Goal: Information Seeking & Learning: Learn about a topic

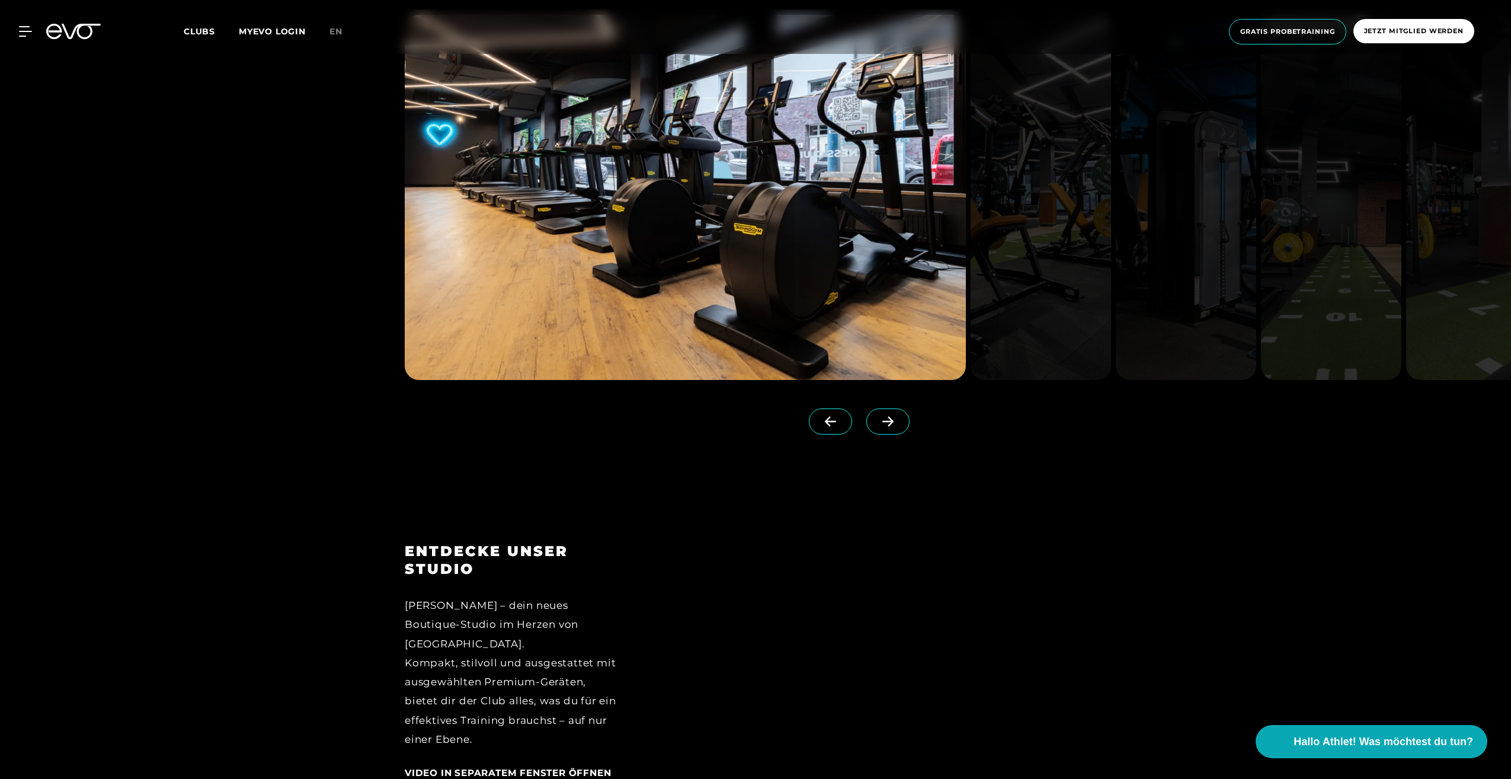
scroll to position [1541, 0]
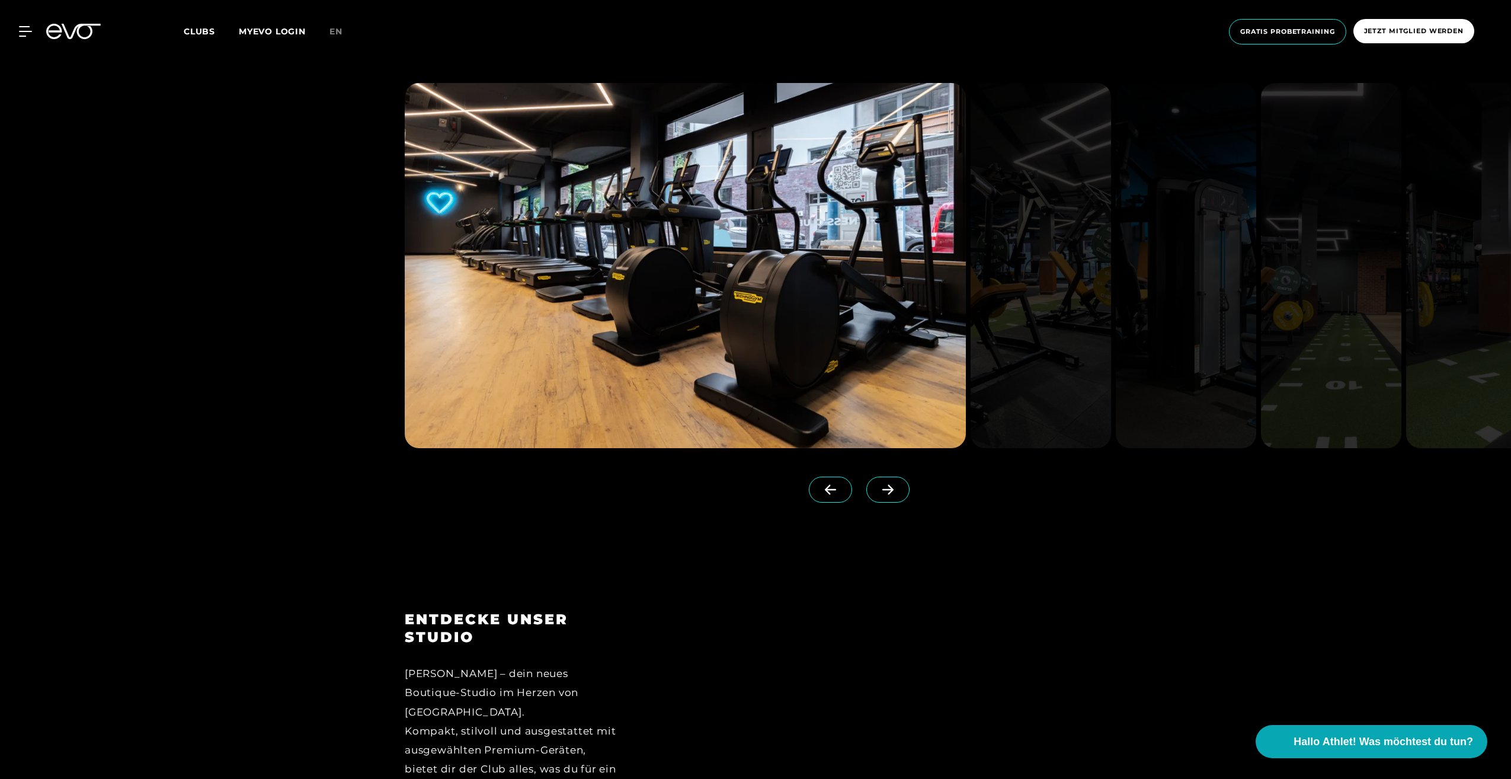
click at [878, 492] on icon at bounding box center [888, 489] width 21 height 11
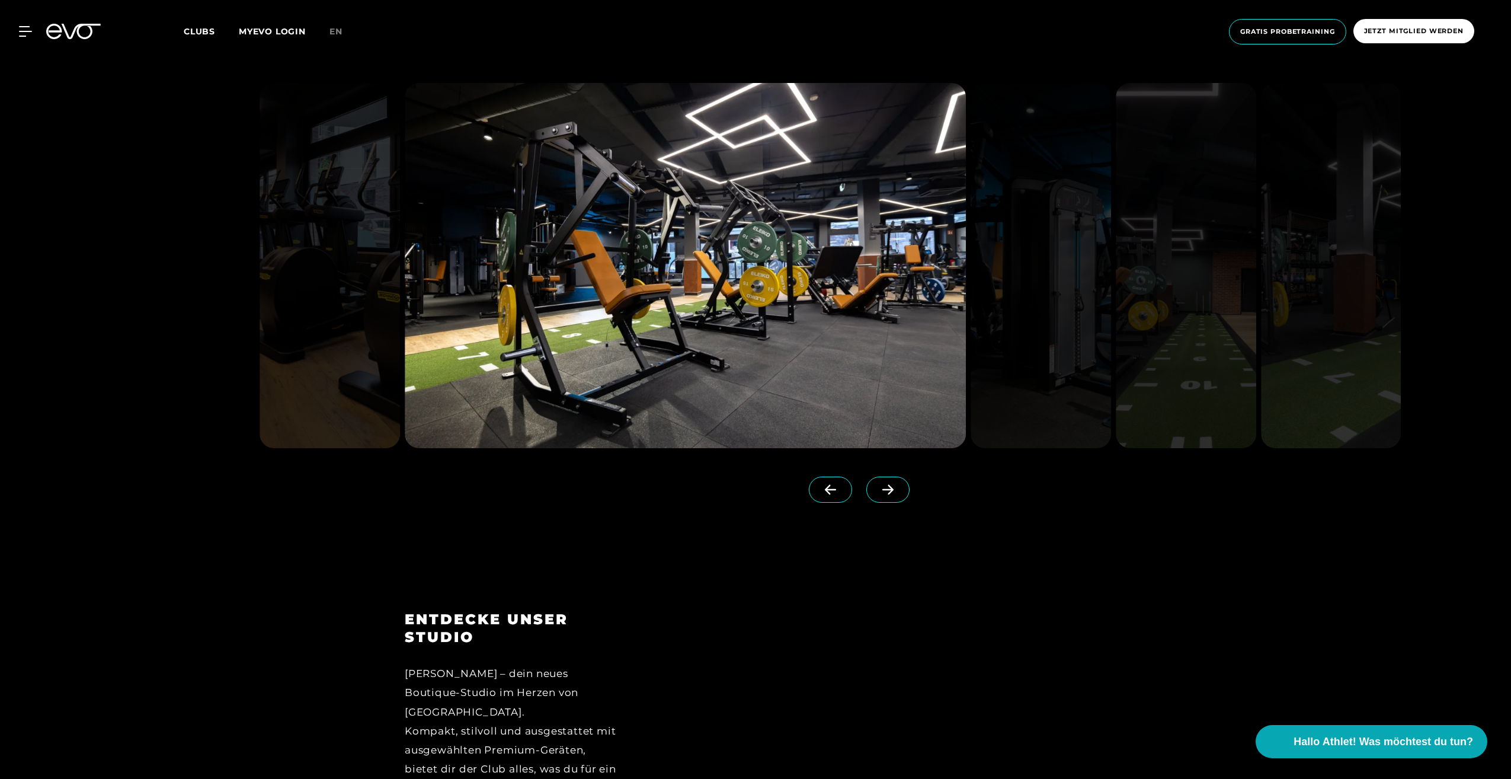
click at [882, 489] on icon at bounding box center [887, 490] width 11 height 10
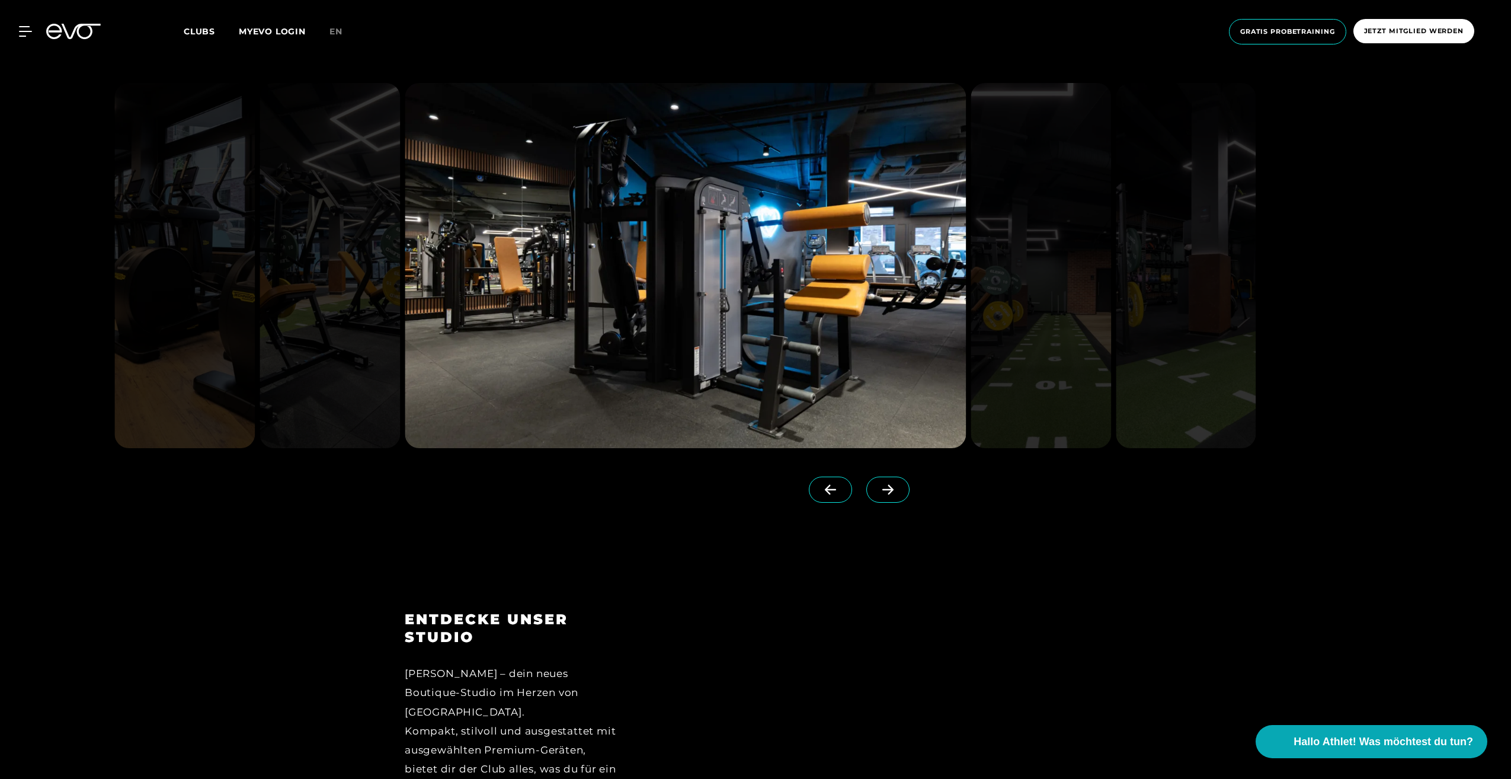
click at [878, 488] on icon at bounding box center [888, 489] width 21 height 11
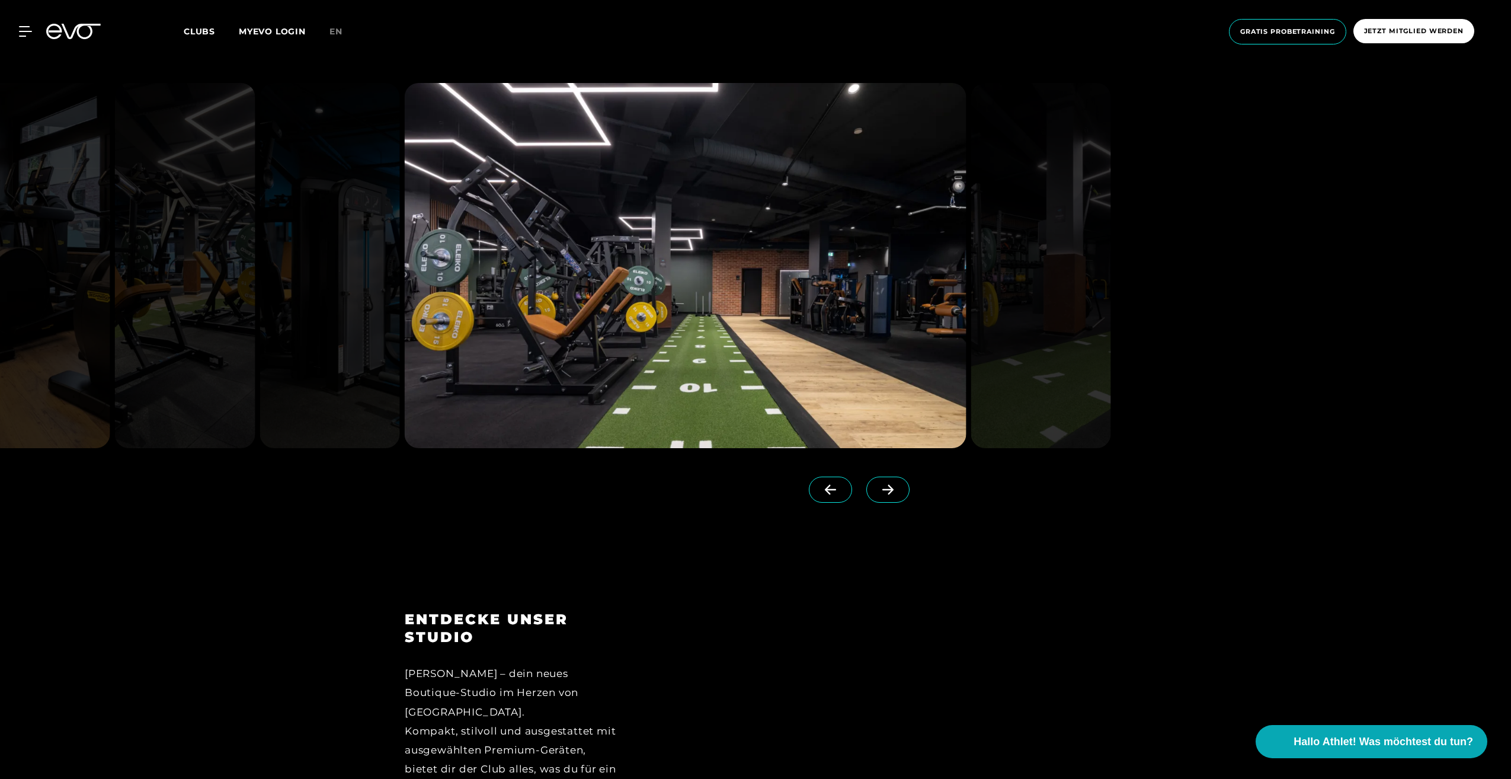
click at [882, 489] on icon at bounding box center [887, 490] width 11 height 10
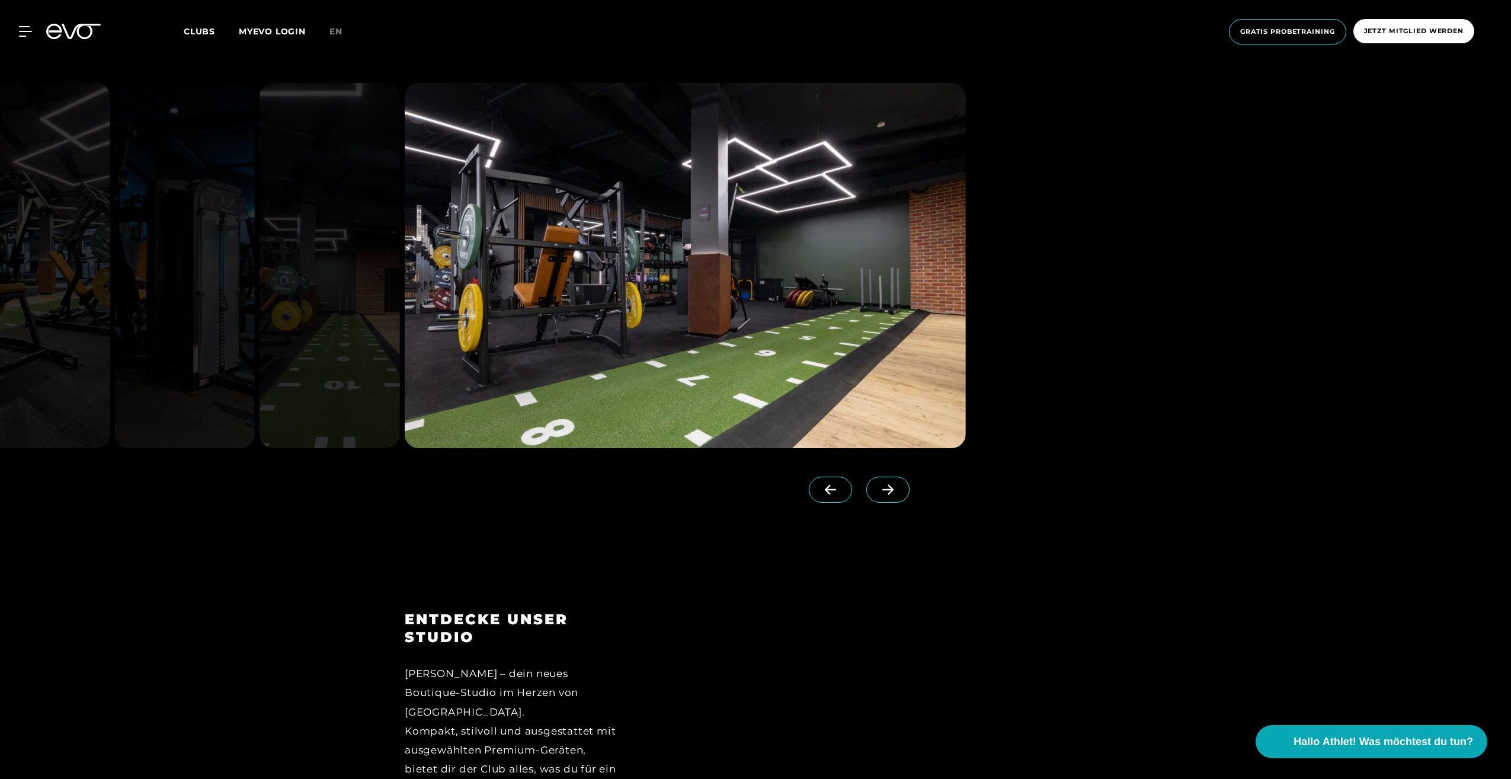
click at [878, 490] on icon at bounding box center [888, 489] width 21 height 11
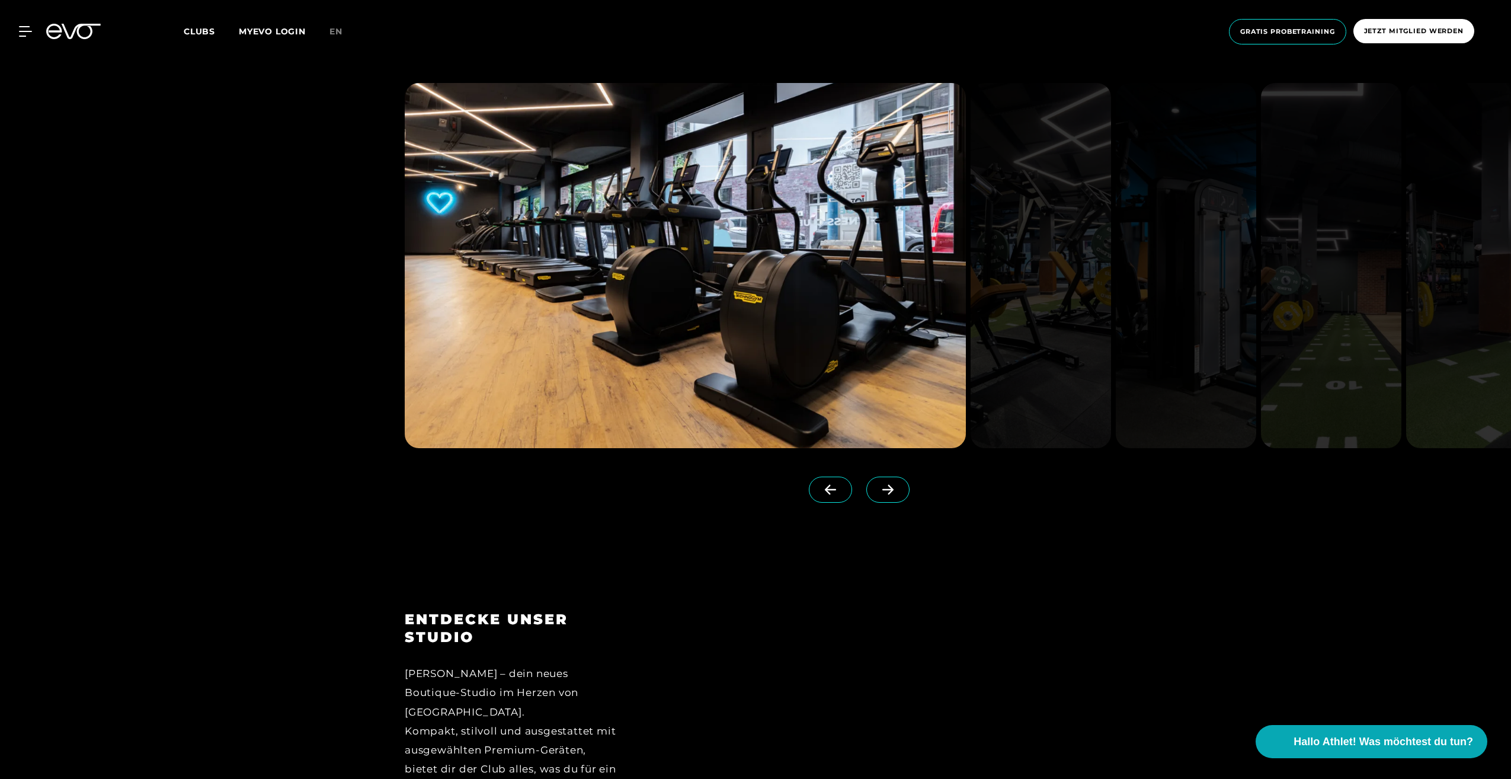
click at [878, 490] on icon at bounding box center [888, 489] width 21 height 11
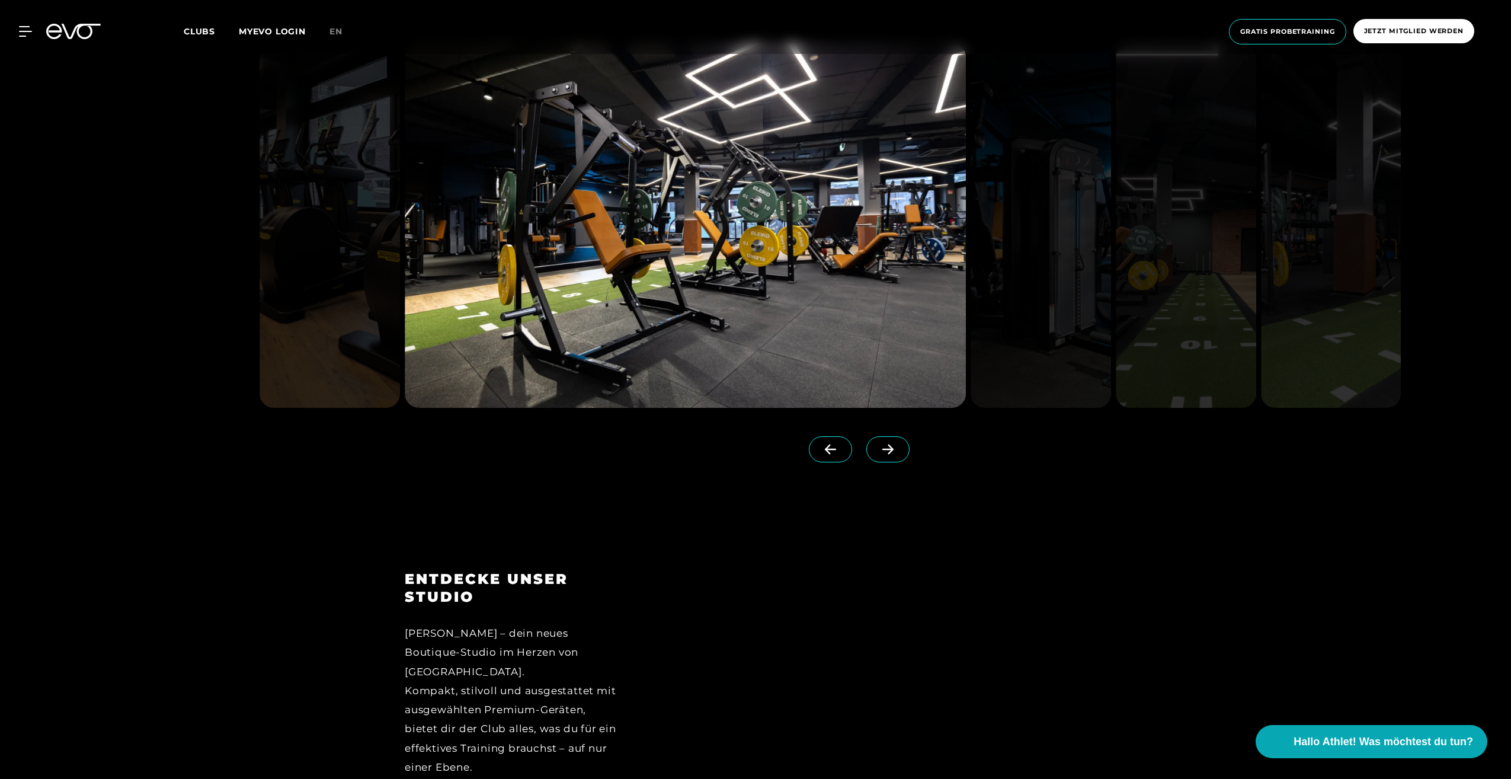
scroll to position [1600, 0]
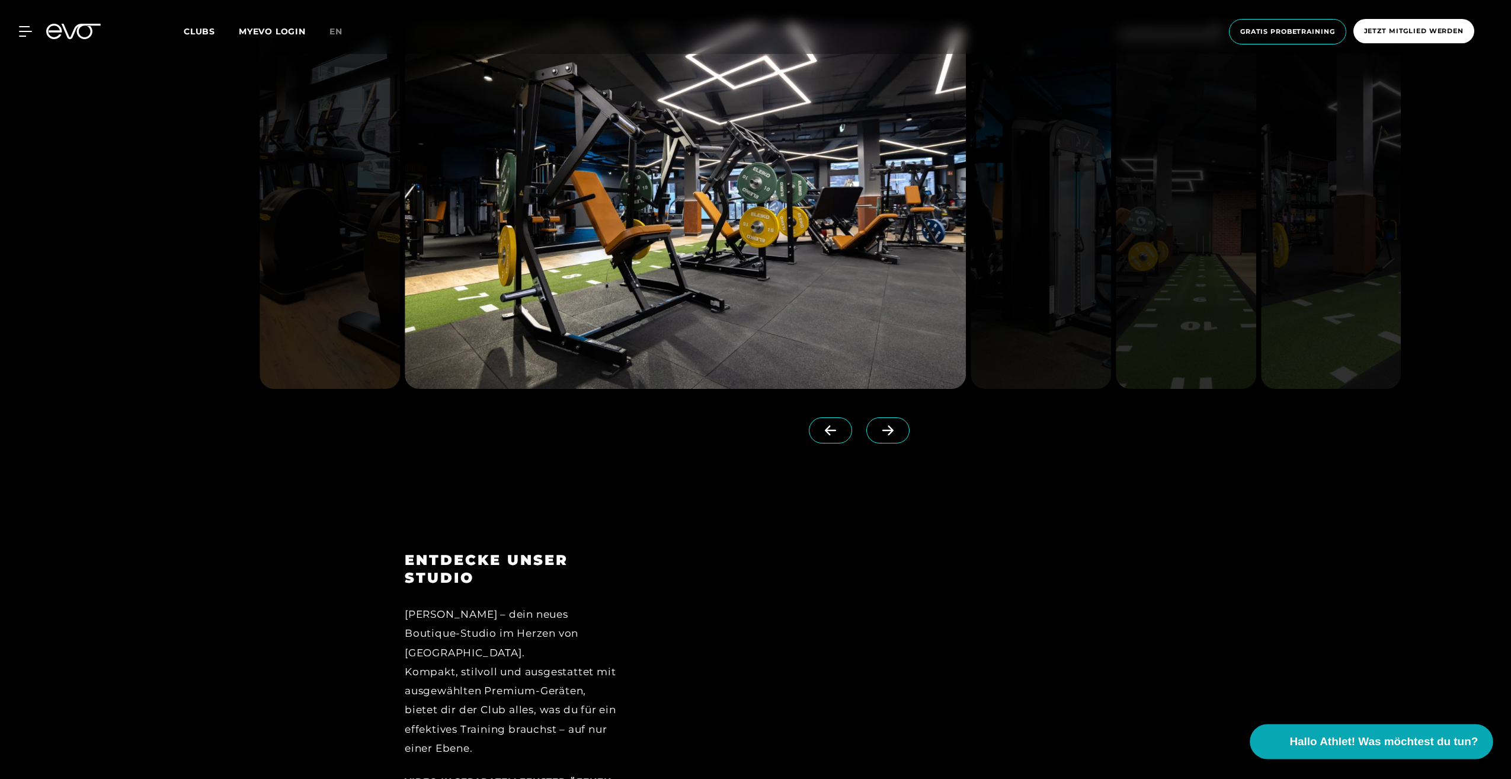
click at [1365, 732] on button "Hallo Athlet! Was möchtest du tun?" at bounding box center [1371, 741] width 243 height 35
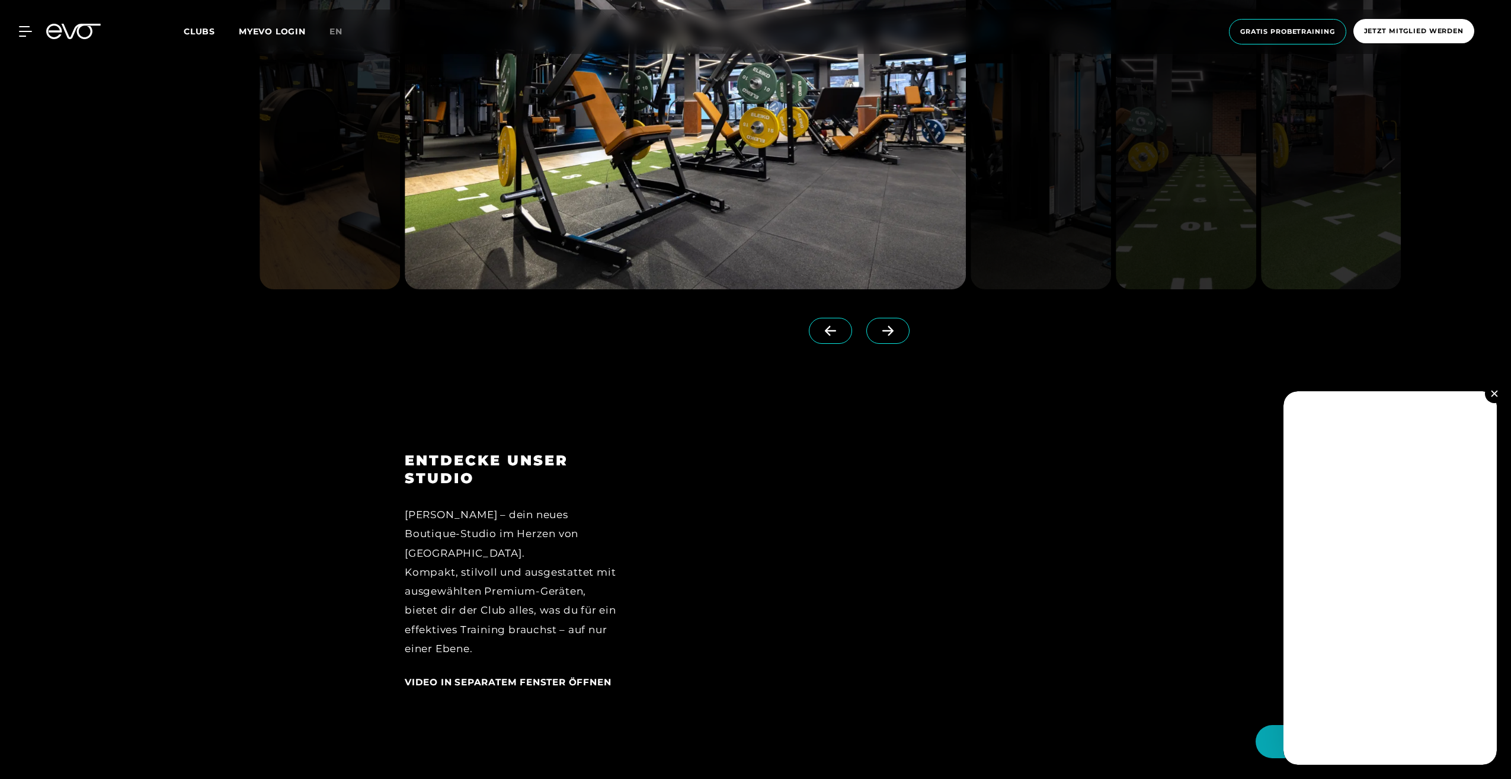
scroll to position [1718, 0]
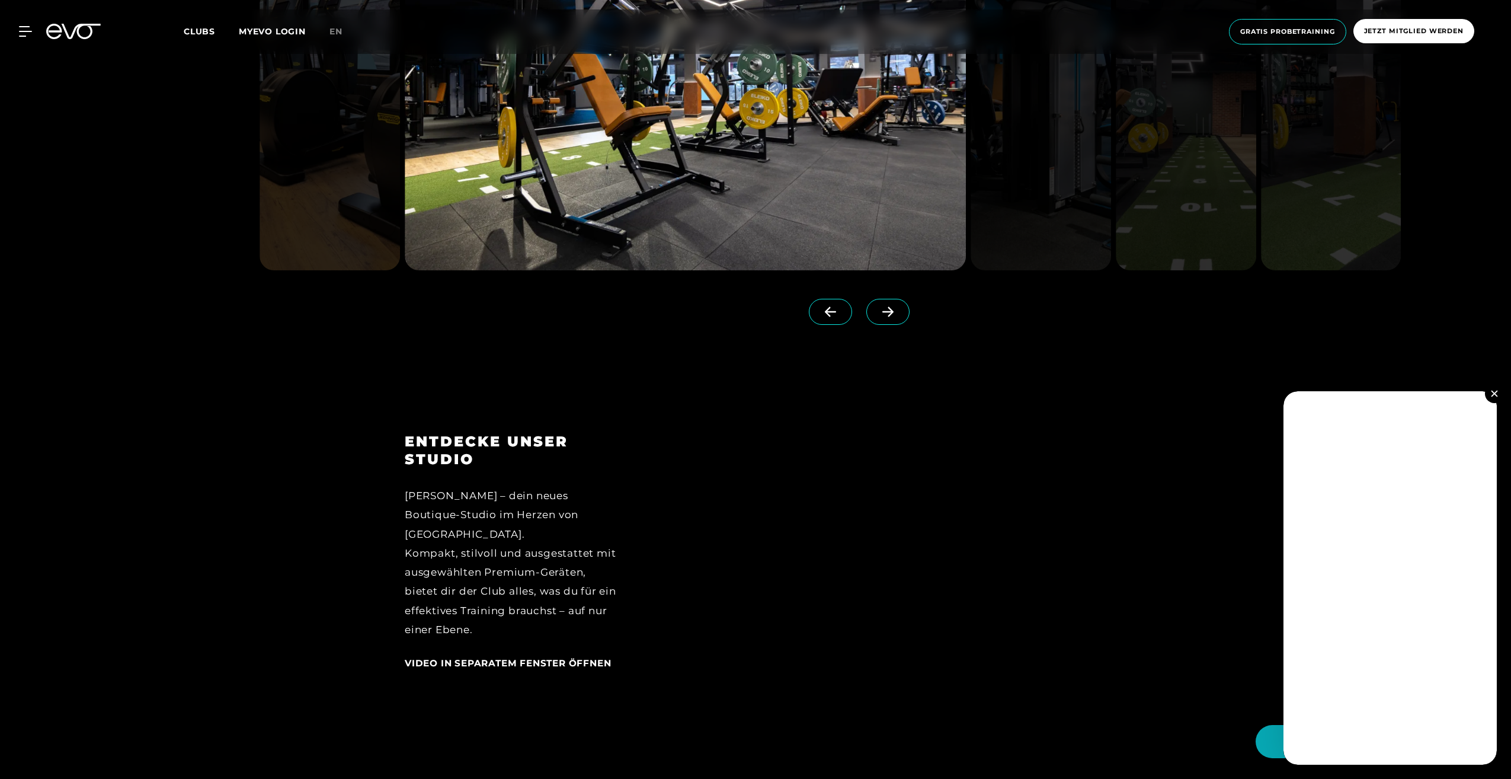
click at [1498, 392] on button at bounding box center [1494, 393] width 19 height 19
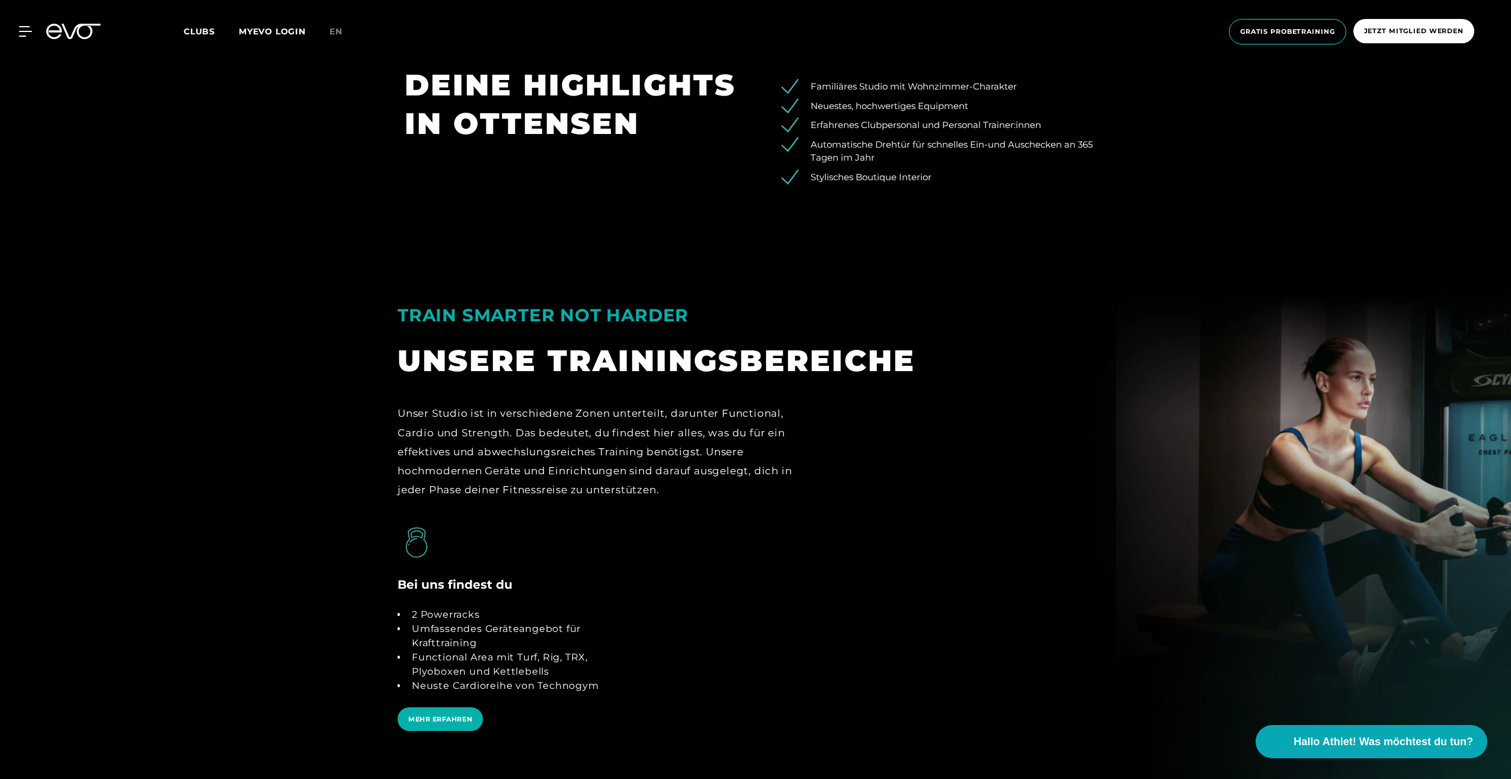
scroll to position [2489, 0]
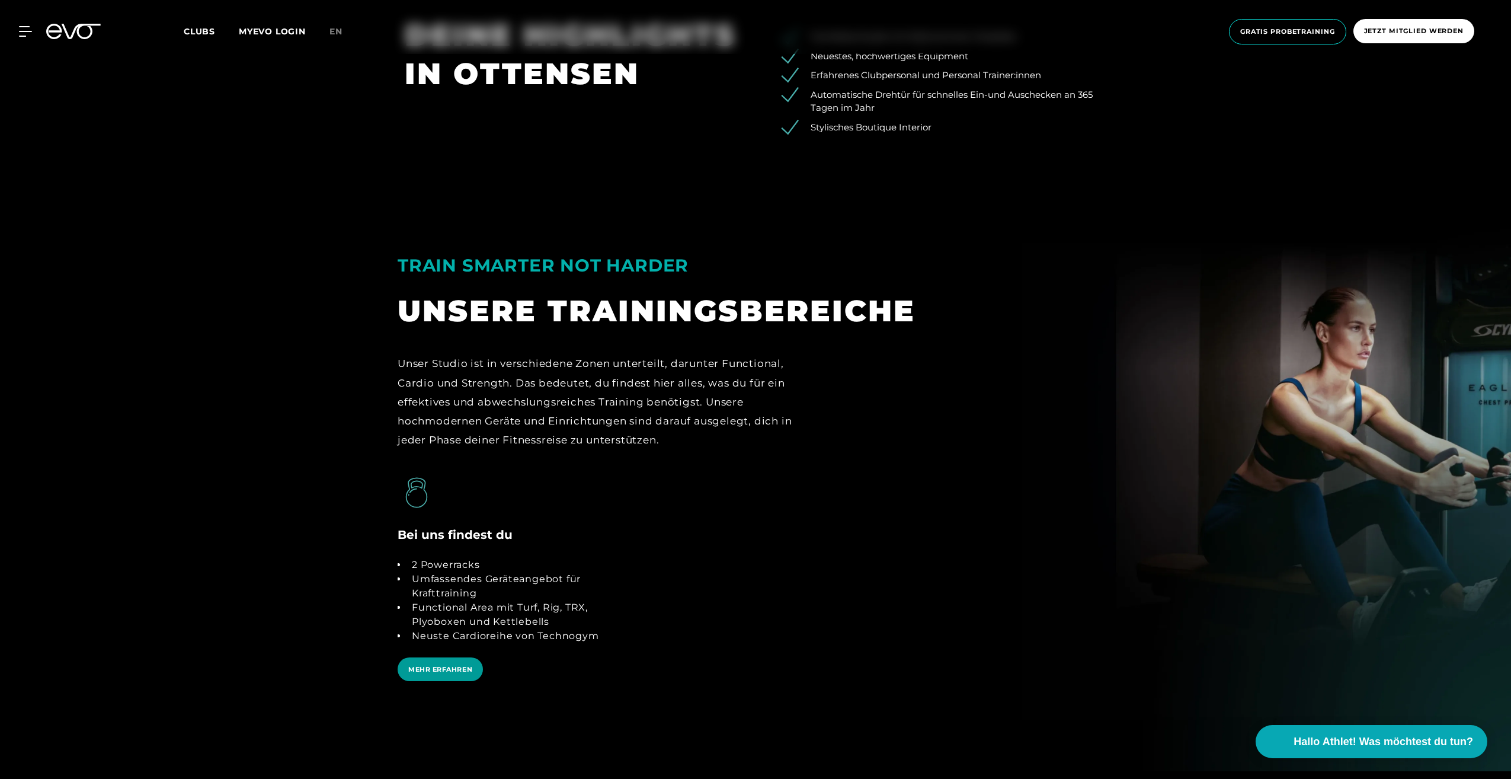
click at [441, 666] on span "MEHR ERFAHREN" at bounding box center [440, 669] width 64 height 10
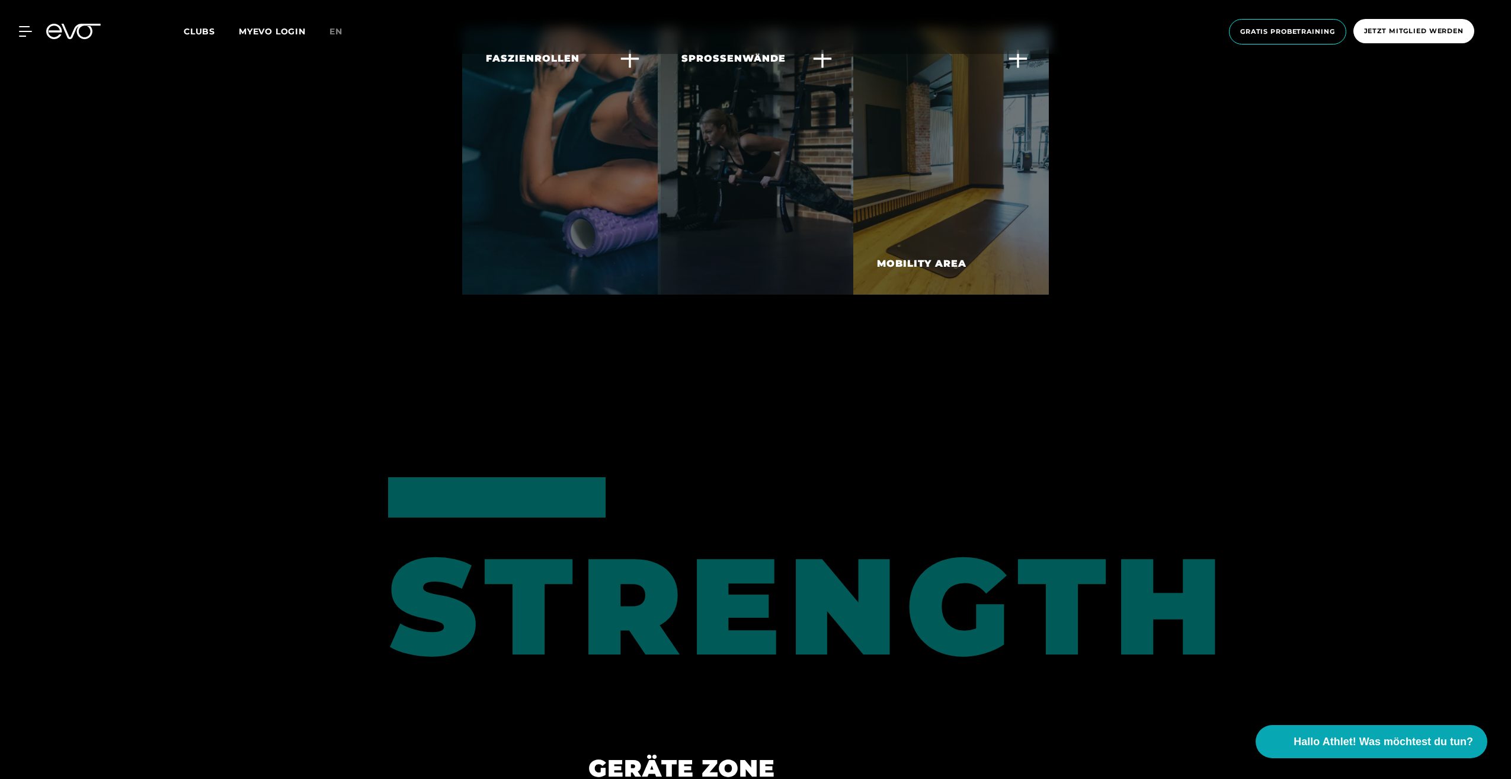
scroll to position [6073, 0]
